Goal: Task Accomplishment & Management: Manage account settings

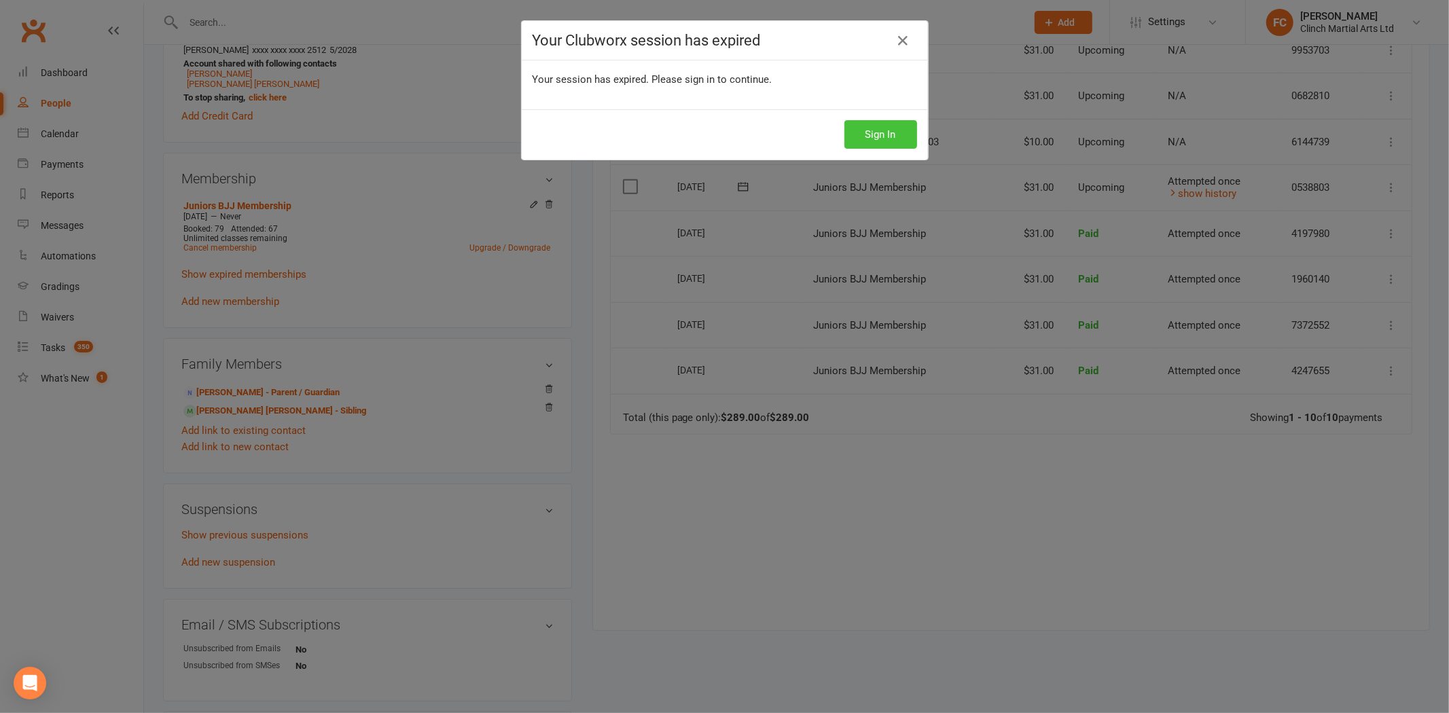
click at [874, 131] on button "Sign In" at bounding box center [881, 134] width 73 height 29
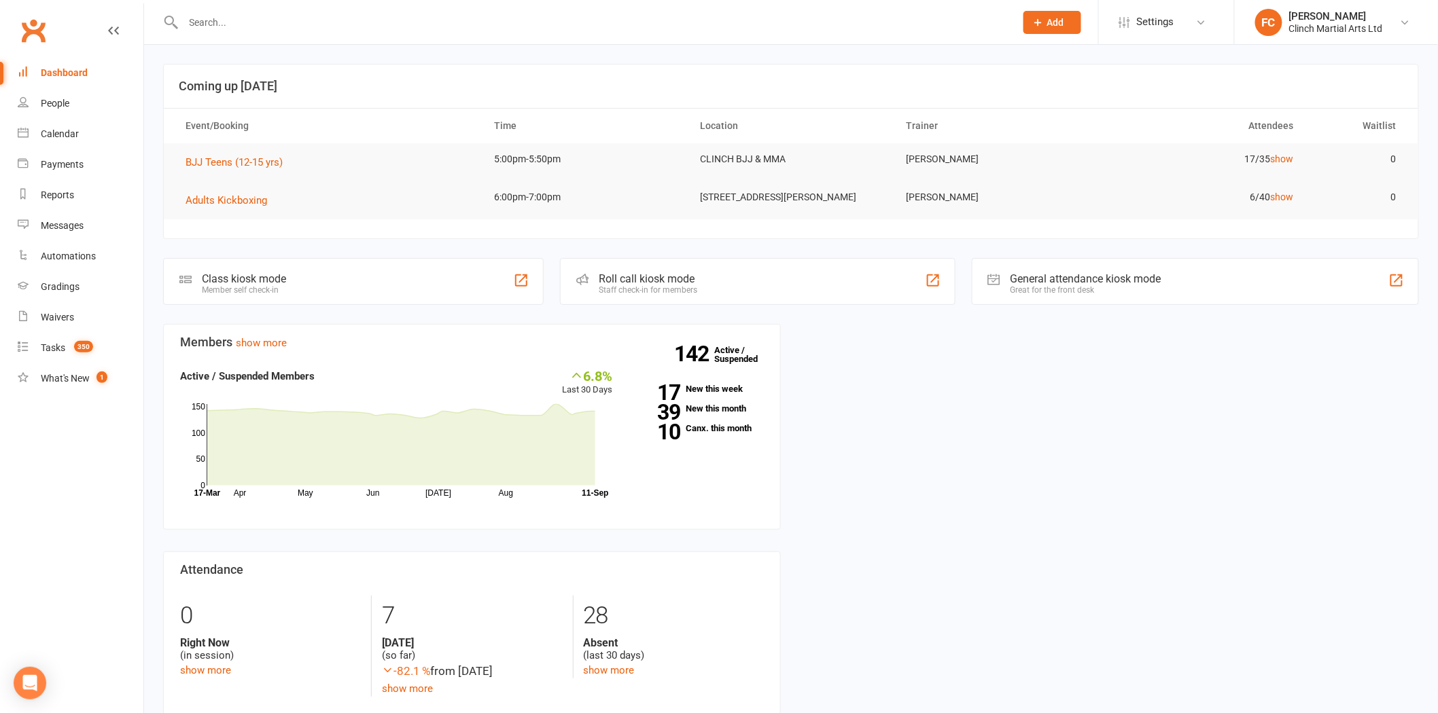
click at [366, 48] on div "Coming up [DATE] Event/Booking Time Location Trainer Attendees Waitlist BJJ Tee…" at bounding box center [791, 397] width 1294 height 705
click at [362, 18] on input "text" at bounding box center [592, 22] width 826 height 19
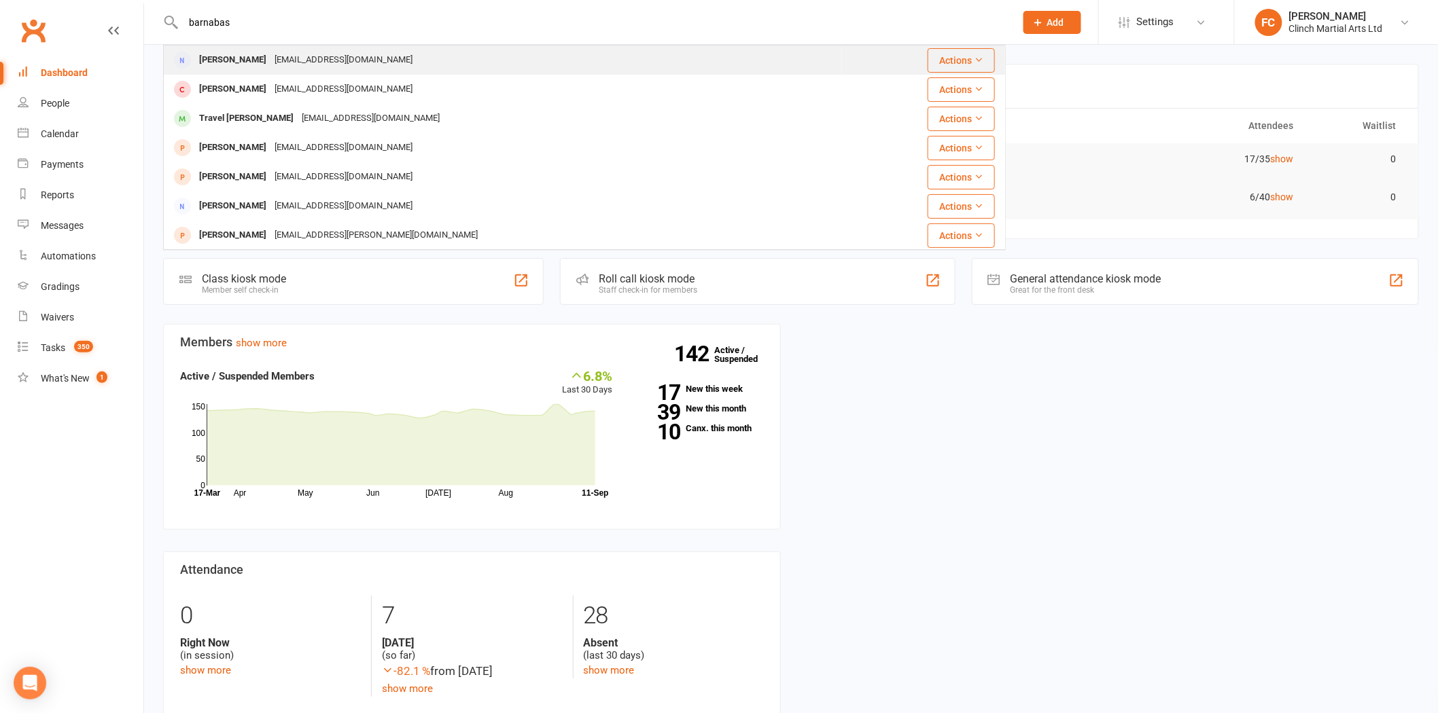
type input "barnabas"
click at [262, 63] on div "[PERSON_NAME]" at bounding box center [232, 60] width 75 height 20
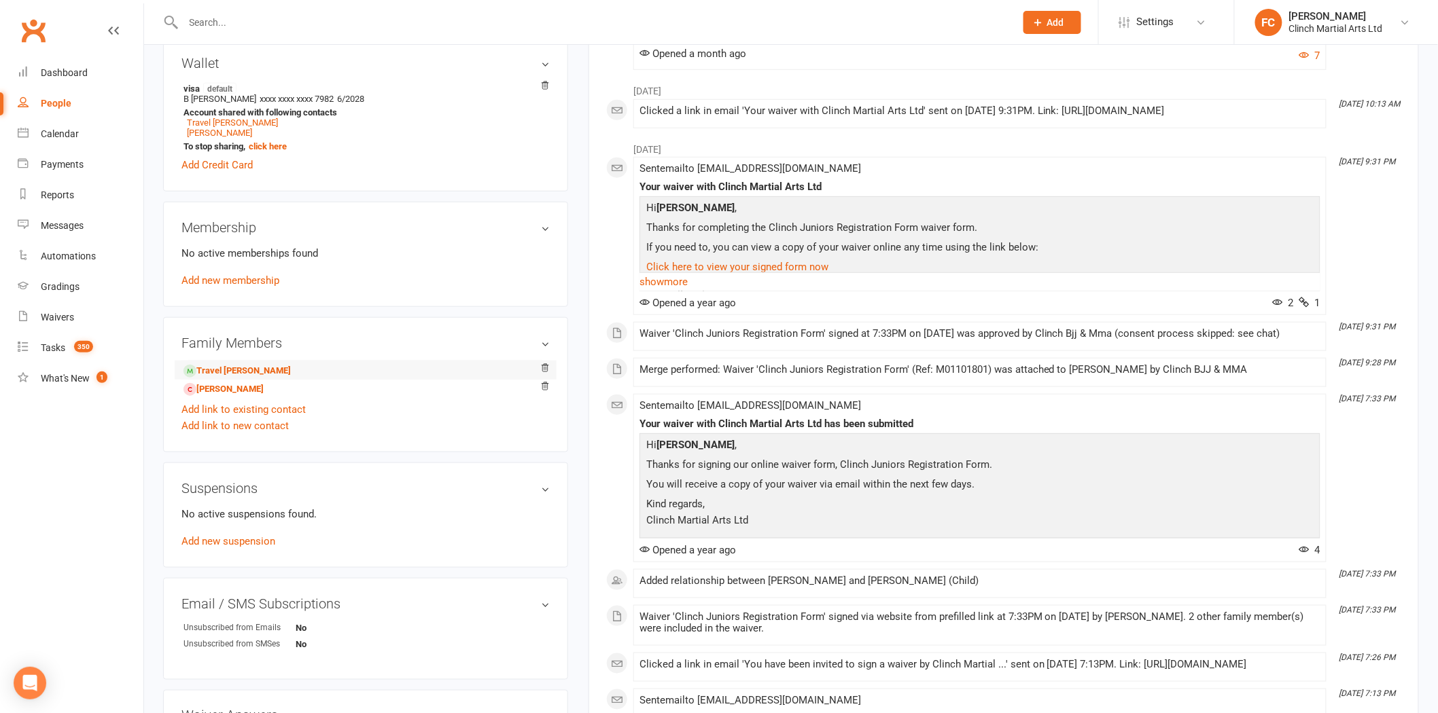
scroll to position [453, 0]
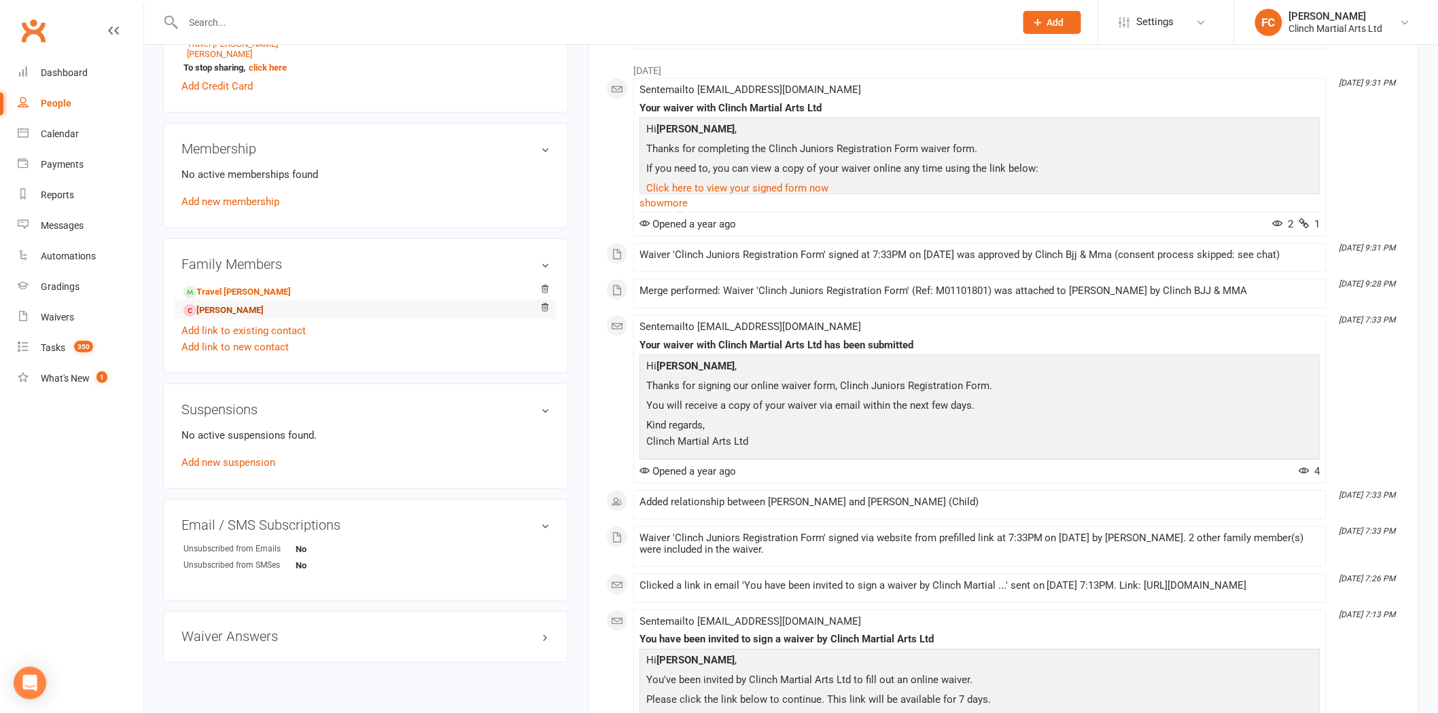
click at [218, 315] on link "[PERSON_NAME]" at bounding box center [223, 311] width 80 height 14
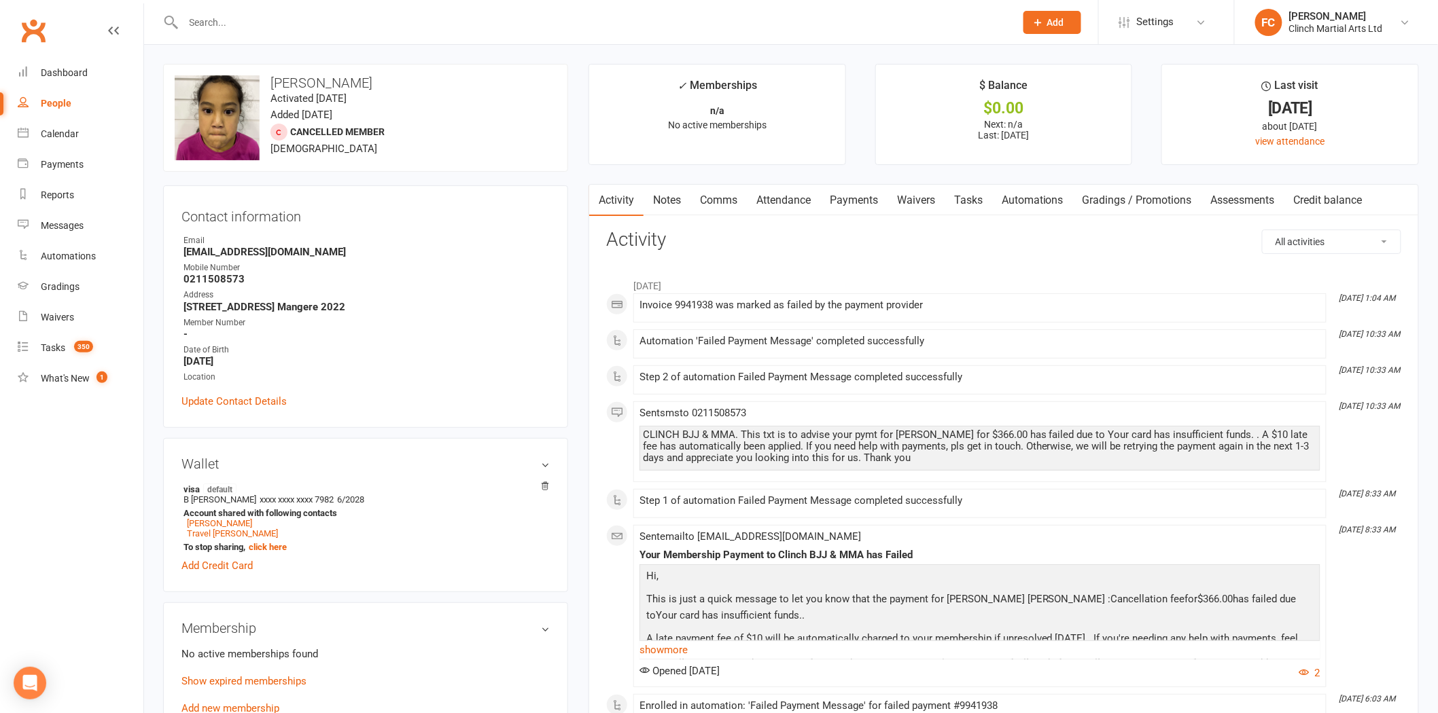
click at [854, 198] on link "Payments" at bounding box center [853, 200] width 67 height 31
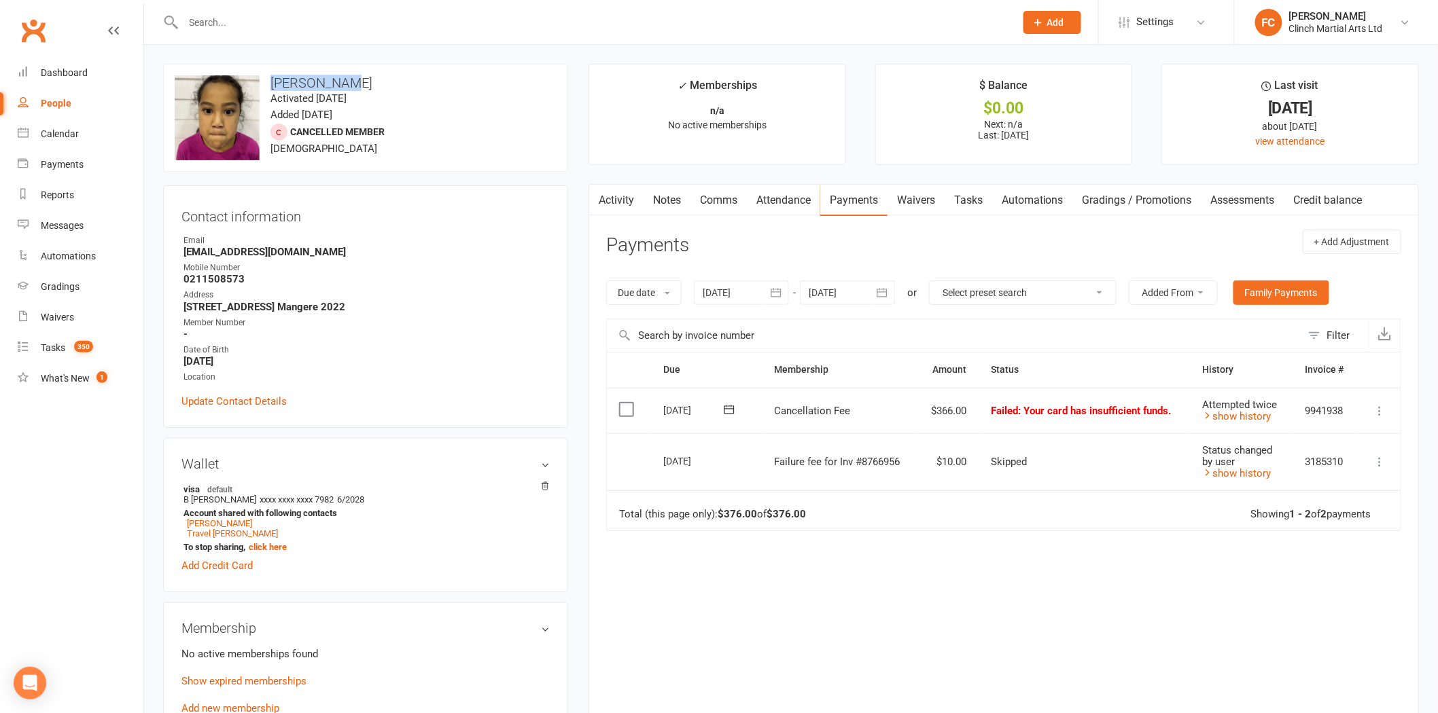
drag, startPoint x: 270, startPoint y: 79, endPoint x: 342, endPoint y: 84, distance: 72.9
click at [342, 84] on h3 "[PERSON_NAME]" at bounding box center [366, 82] width 382 height 15
copy h3 "[PERSON_NAME]"
drag, startPoint x: 925, startPoint y: 410, endPoint x: 952, endPoint y: 414, distance: 26.9
click at [952, 414] on td "$366.00" at bounding box center [948, 411] width 62 height 46
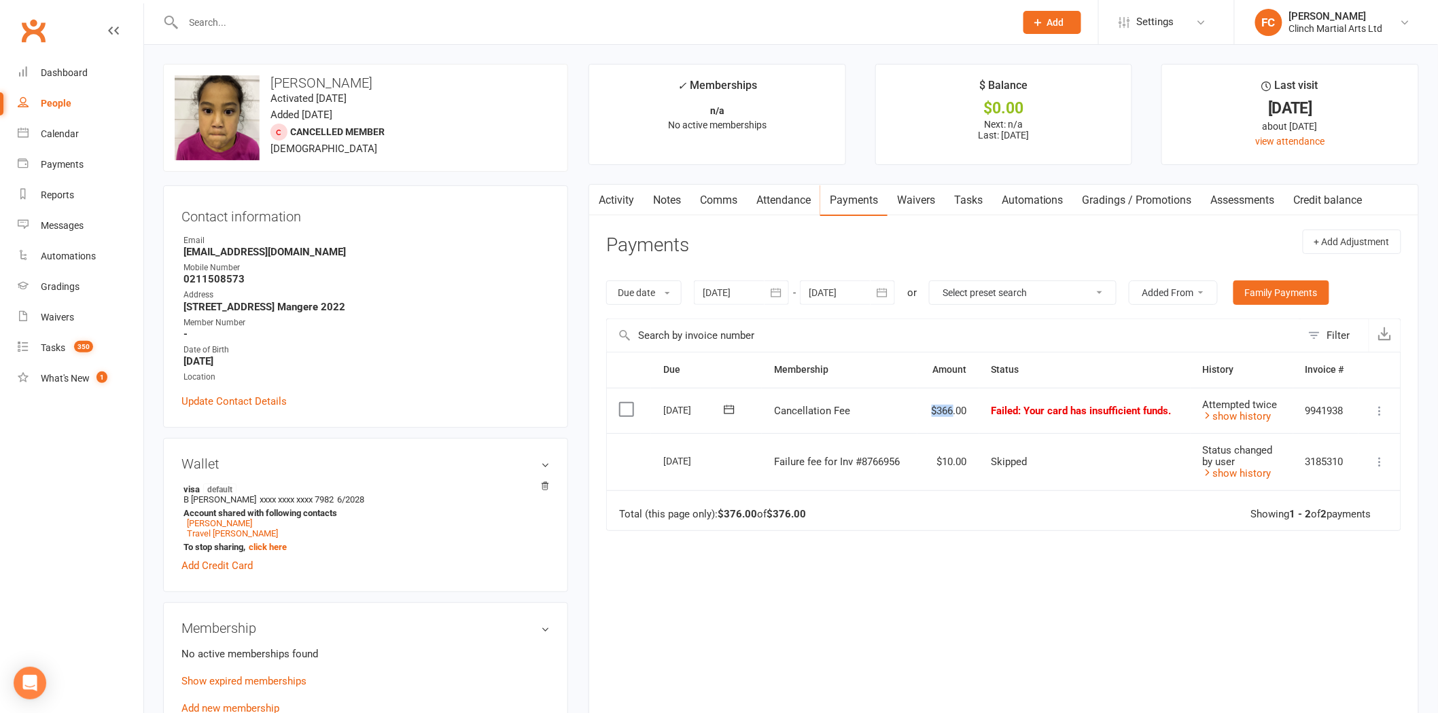
copy td "$366"
